Goal: Transaction & Acquisition: Purchase product/service

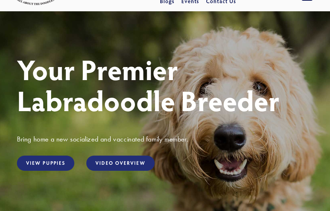
scroll to position [71, 0]
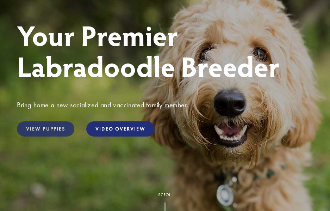
click at [54, 135] on link "View Puppies" at bounding box center [45, 128] width 57 height 15
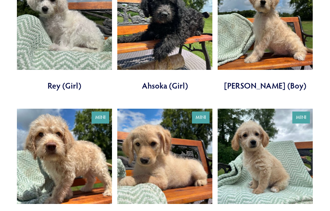
scroll to position [317, 0]
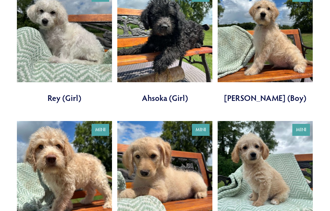
click at [152, 142] on link at bounding box center [164, 179] width 95 height 116
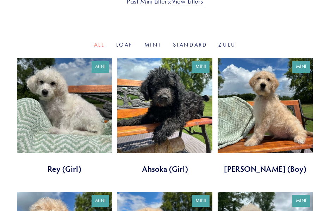
scroll to position [246, 0]
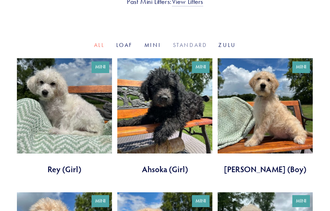
click at [183, 42] on link "Standard" at bounding box center [190, 45] width 35 height 7
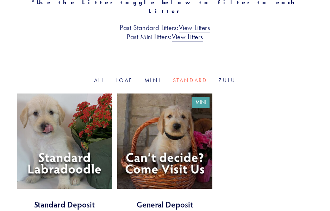
scroll to position [176, 0]
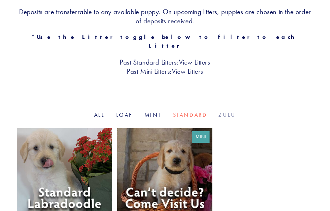
click at [222, 111] on link "Zulu" at bounding box center [228, 114] width 18 height 7
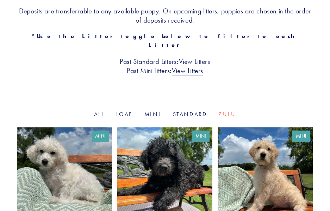
scroll to position [212, 0]
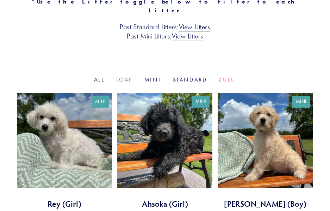
click at [127, 76] on link "Loaf" at bounding box center [124, 79] width 17 height 7
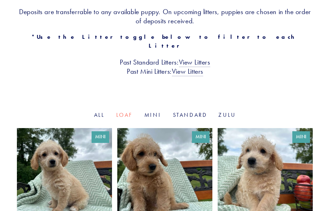
scroll to position [247, 0]
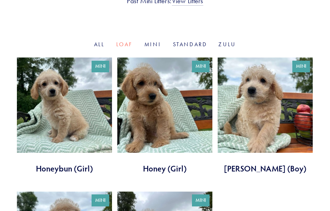
click at [161, 93] on link at bounding box center [164, 115] width 95 height 116
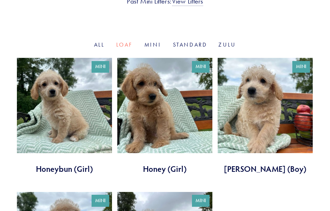
scroll to position [352, 0]
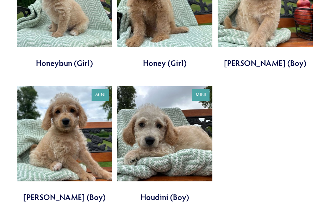
click at [73, 143] on link at bounding box center [64, 144] width 95 height 116
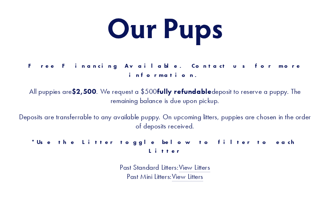
scroll to position [69, 0]
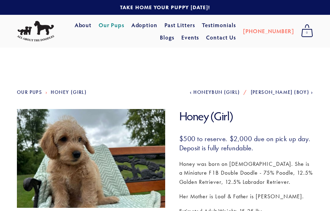
scroll to position [141, 0]
